Goal: Entertainment & Leisure: Consume media (video, audio)

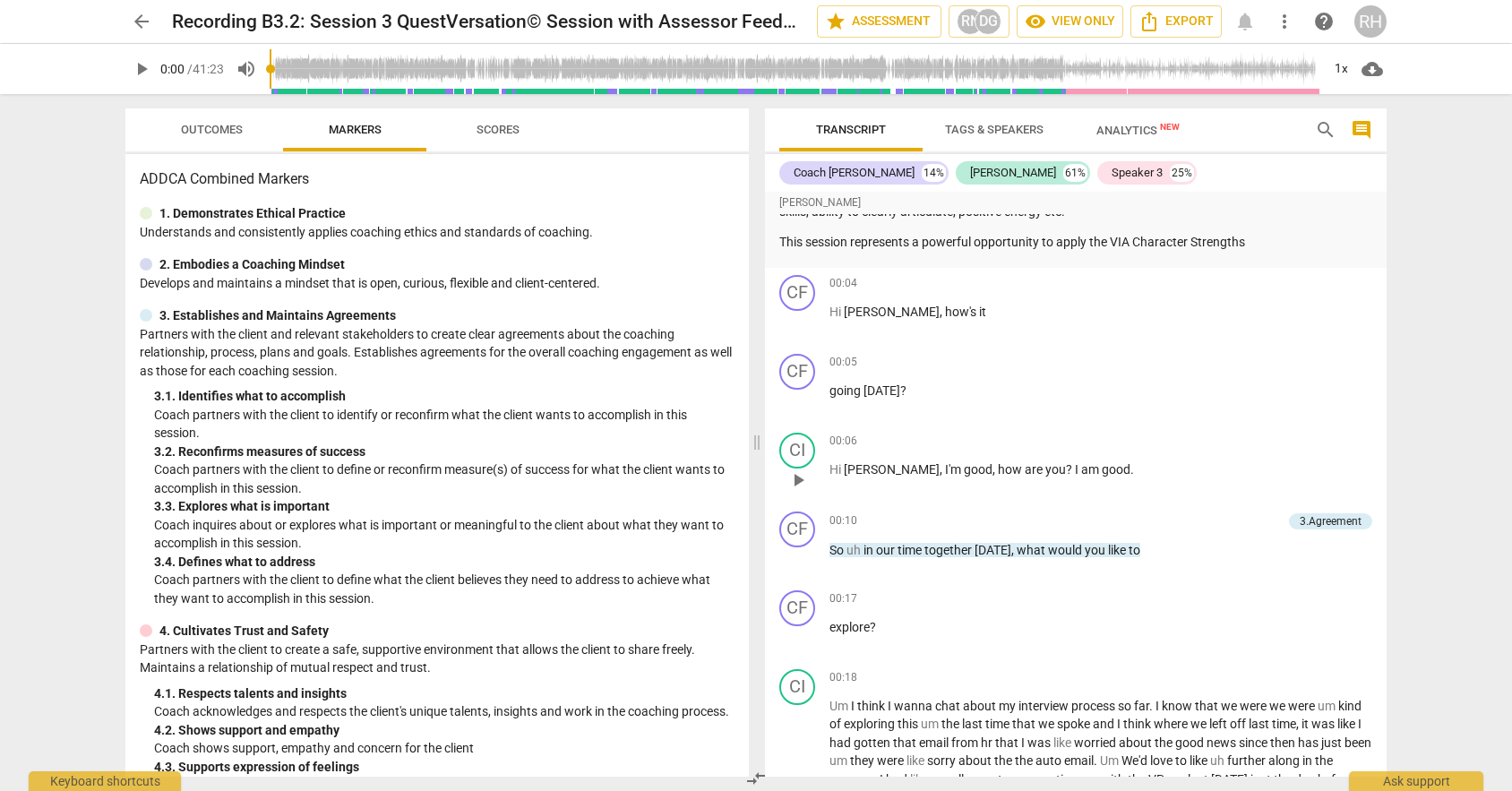
scroll to position [222, 0]
click at [139, 66] on span "play_arrow" at bounding box center [141, 69] width 22 height 22
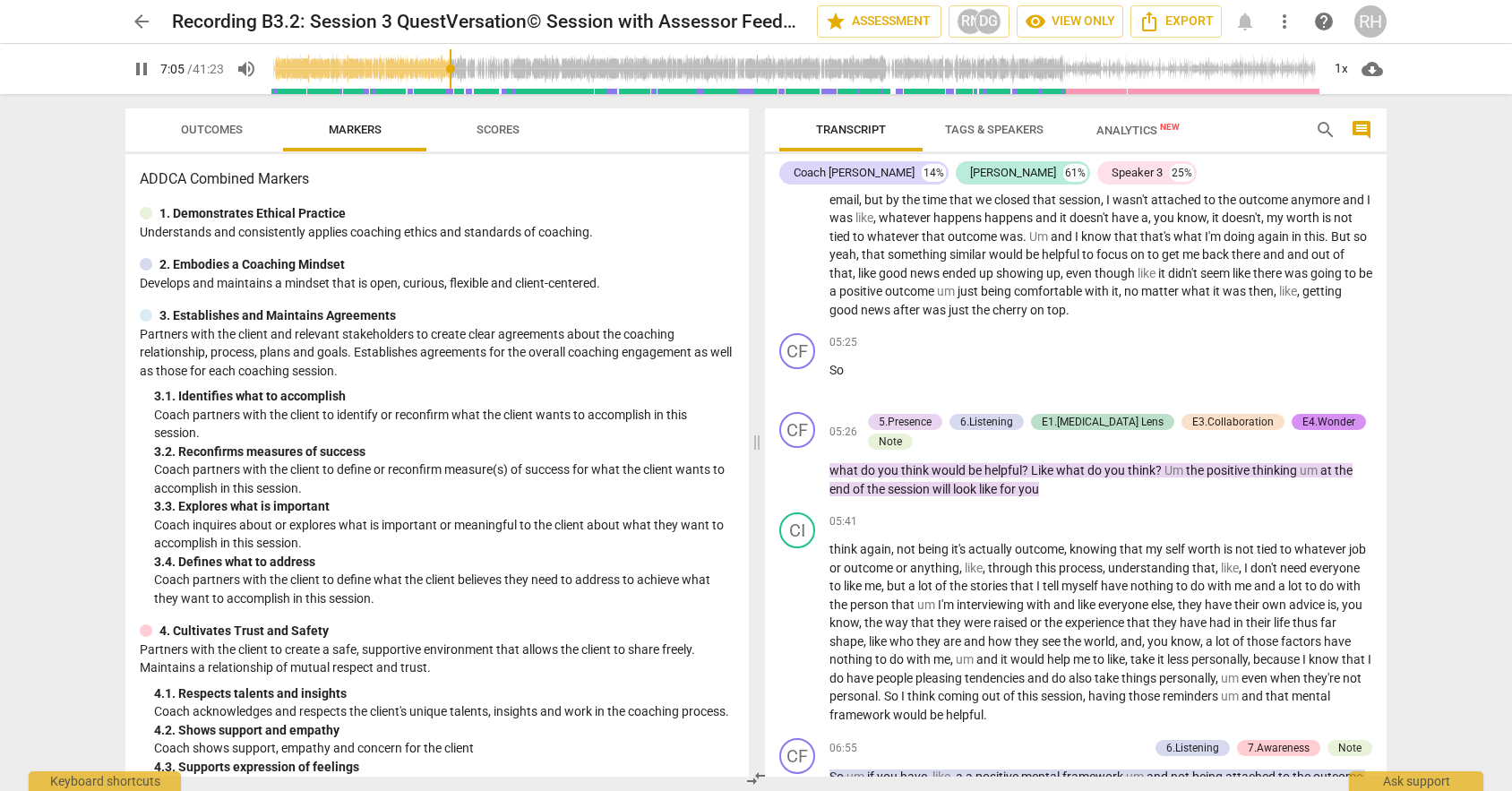
scroll to position [2586, 0]
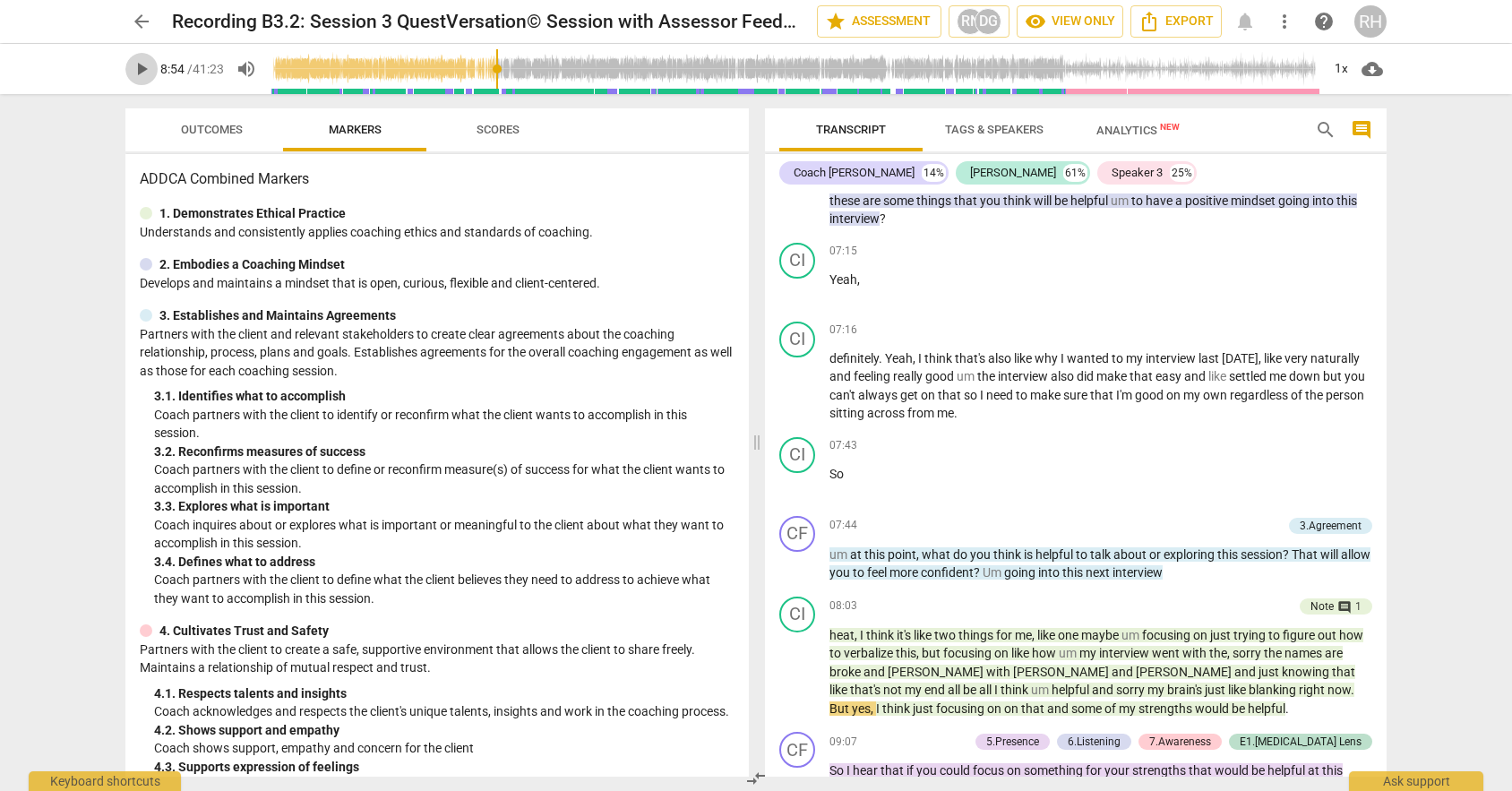
click at [149, 73] on span "play_arrow" at bounding box center [141, 69] width 22 height 22
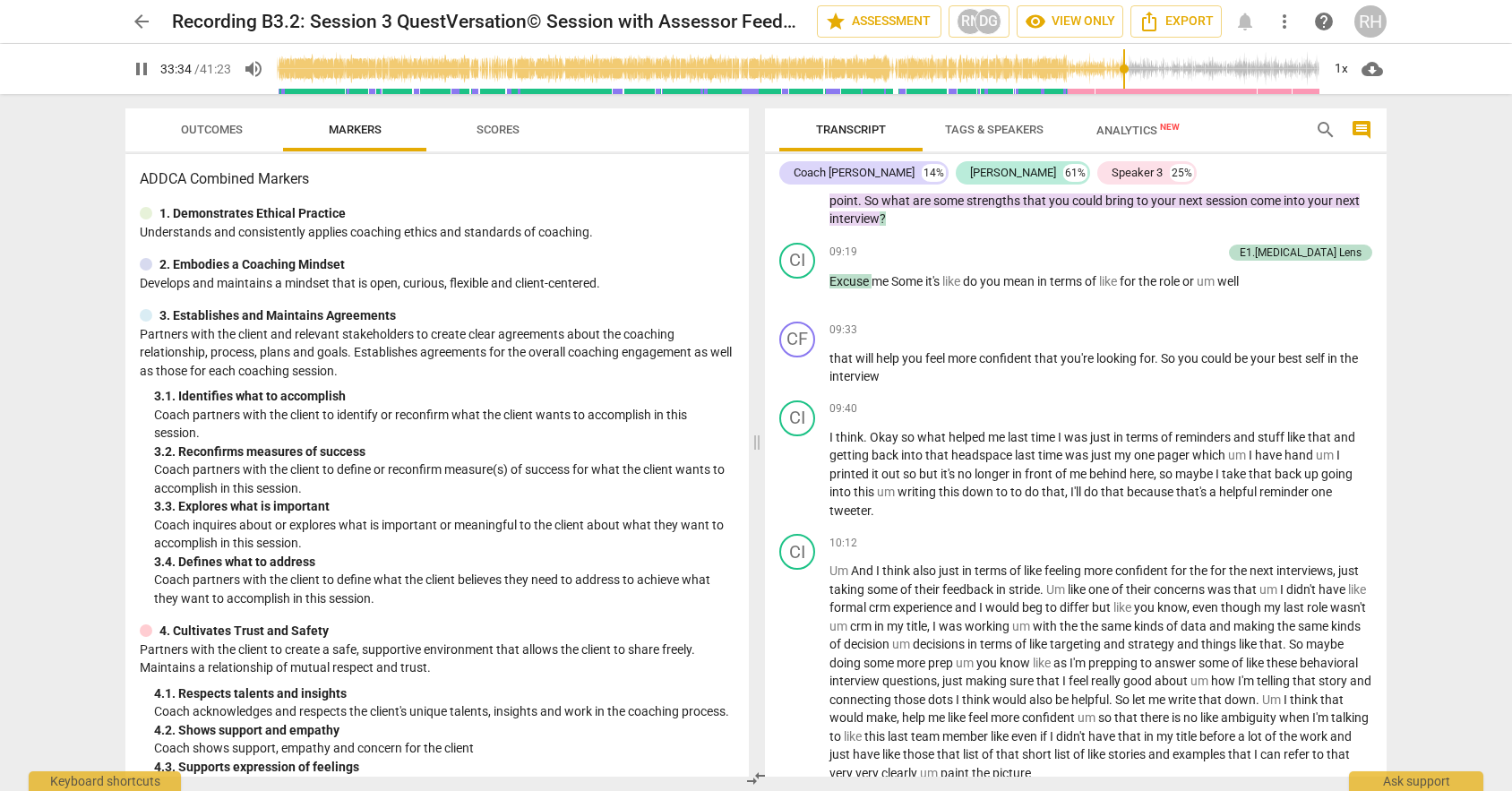
scroll to position [9809, 0]
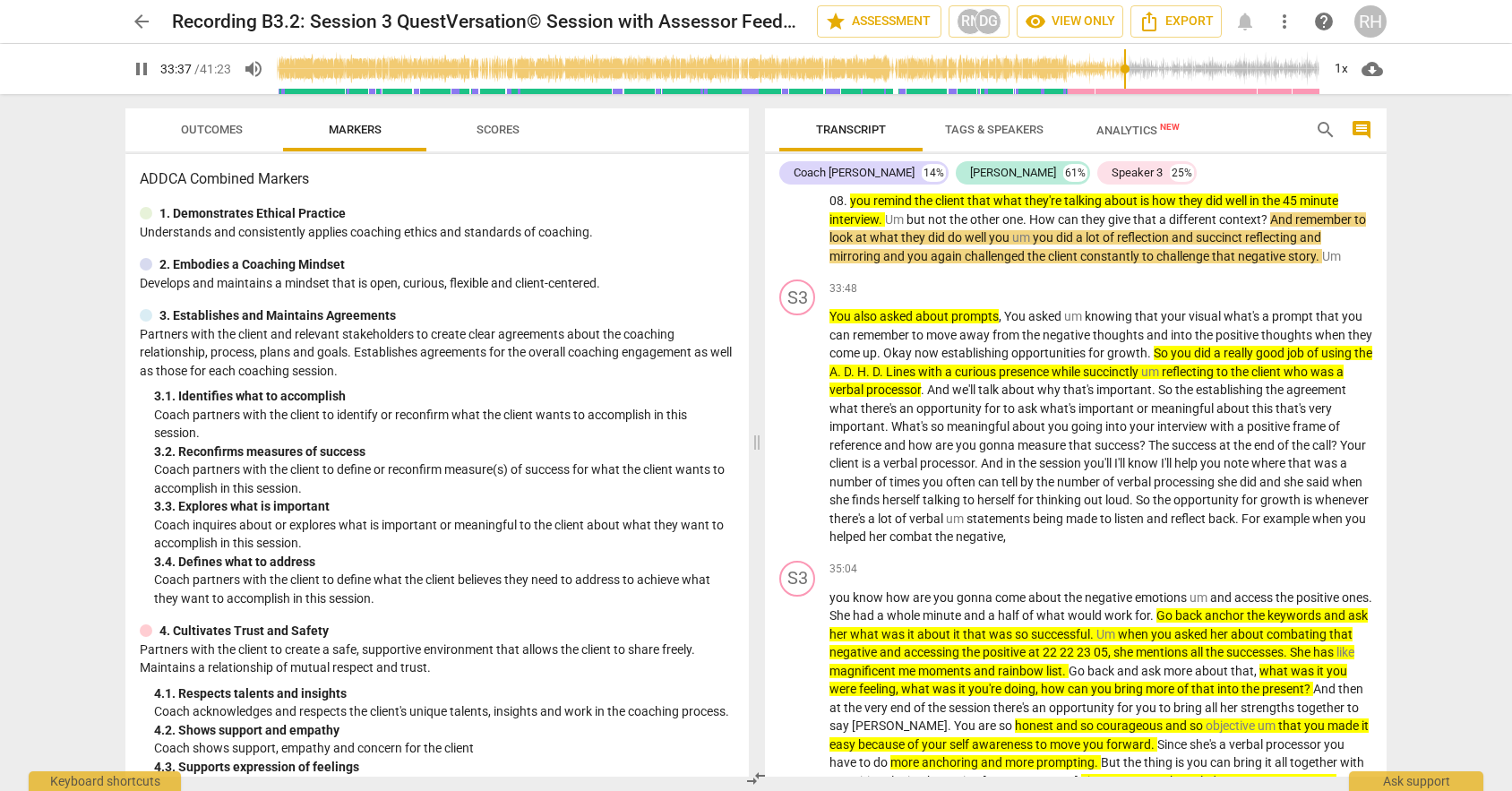
click at [159, 73] on div "pause 33:37 / 41:23 volume_up 1x cloud_download" at bounding box center [756, 68] width 1261 height 50
click at [137, 73] on span "pause" at bounding box center [141, 69] width 22 height 22
type input "2018"
